Goal: Task Accomplishment & Management: Manage account settings

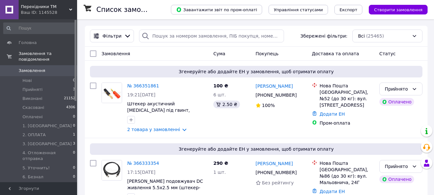
click at [71, 9] on icon at bounding box center [70, 9] width 3 height 3
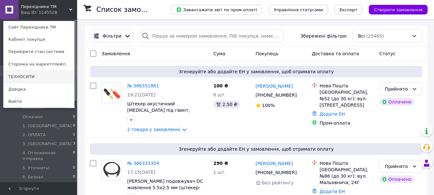
click at [30, 75] on link "ТЕХНОСИТИ" at bounding box center [39, 77] width 71 height 12
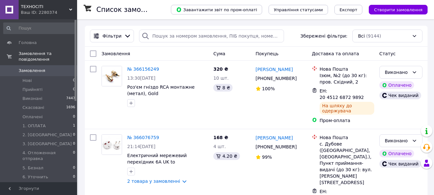
click at [71, 8] on icon at bounding box center [70, 9] width 3 height 3
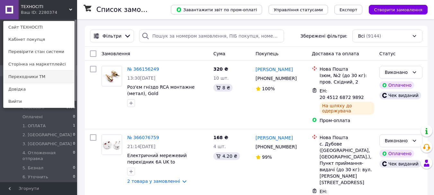
click at [32, 76] on link "Переходники ТМ" at bounding box center [39, 77] width 71 height 12
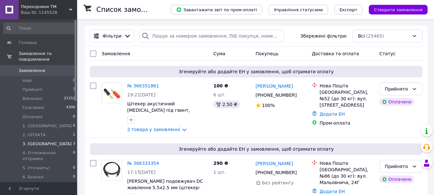
click at [62, 139] on li "3. ОТПРАВКА 3" at bounding box center [39, 143] width 79 height 9
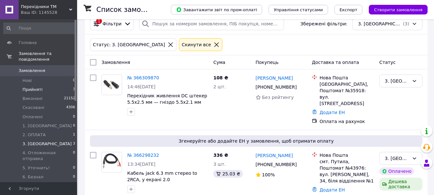
click at [54, 85] on li "Прийняті 3" at bounding box center [39, 89] width 79 height 9
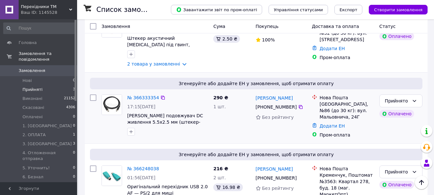
scroll to position [96, 0]
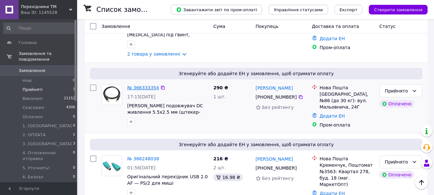
click at [142, 86] on link "№ 366333354" at bounding box center [143, 87] width 32 height 5
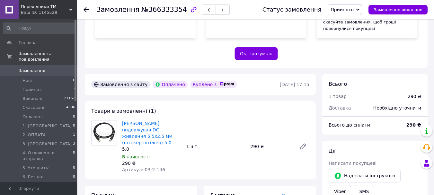
scroll to position [160, 0]
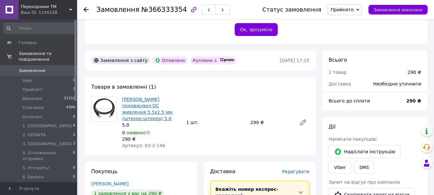
click at [152, 99] on link "Кабель подовжувач DC живлення 5.5x2.5 мм (штекер-штекер) 5.0" at bounding box center [147, 109] width 50 height 24
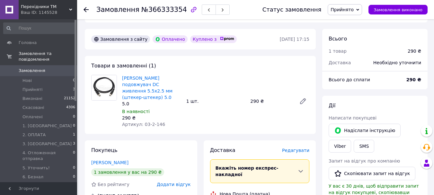
scroll to position [193, 0]
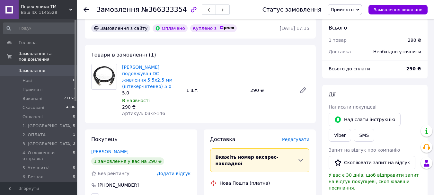
click at [56, 68] on span "Замовлення" at bounding box center [39, 71] width 41 height 6
